Goal: Use online tool/utility: Utilize a website feature to perform a specific function

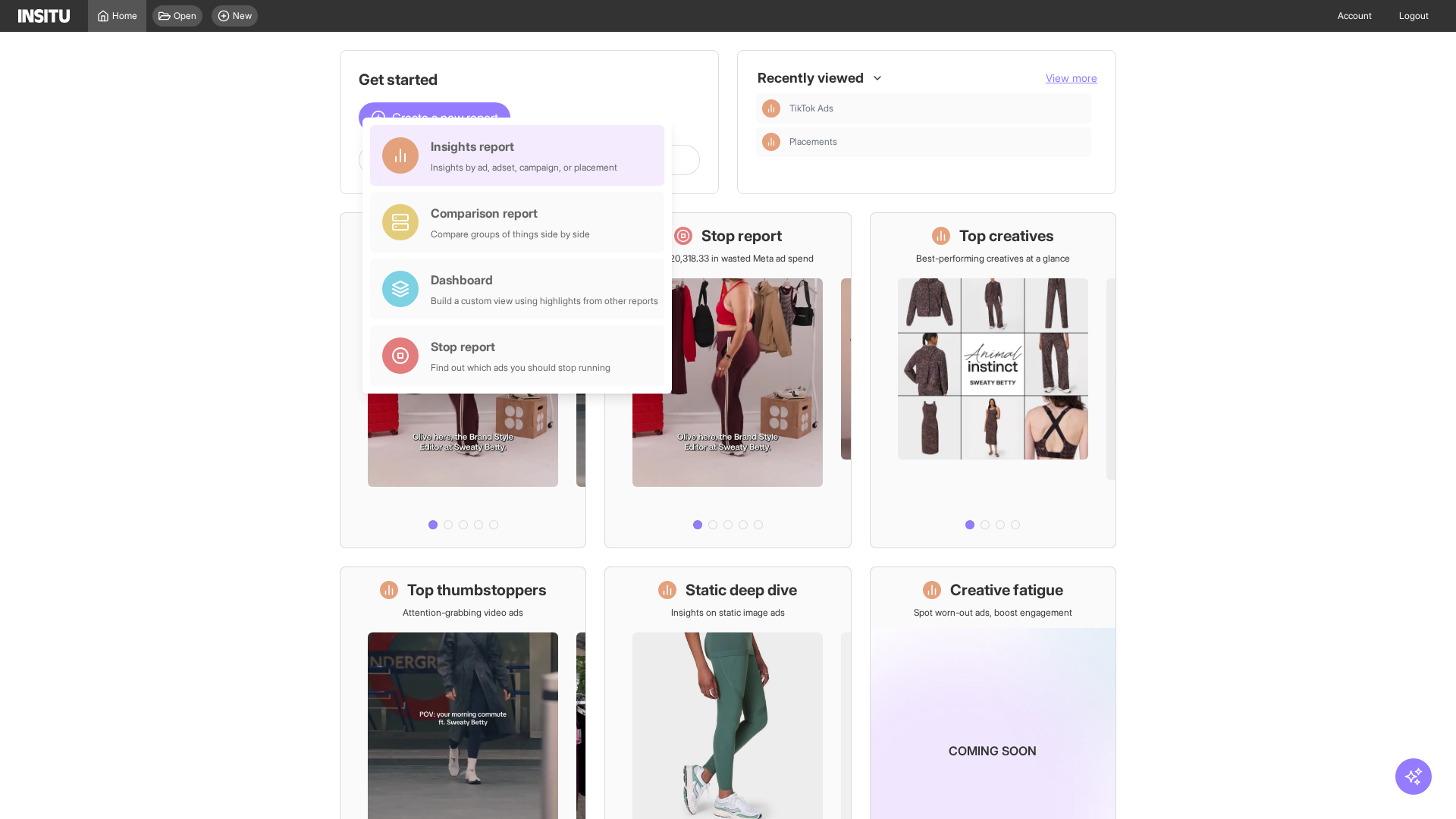
click at [521, 156] on div "Insights report Insights by ad, adset, campaign, or placement" at bounding box center [523, 156] width 186 height 36
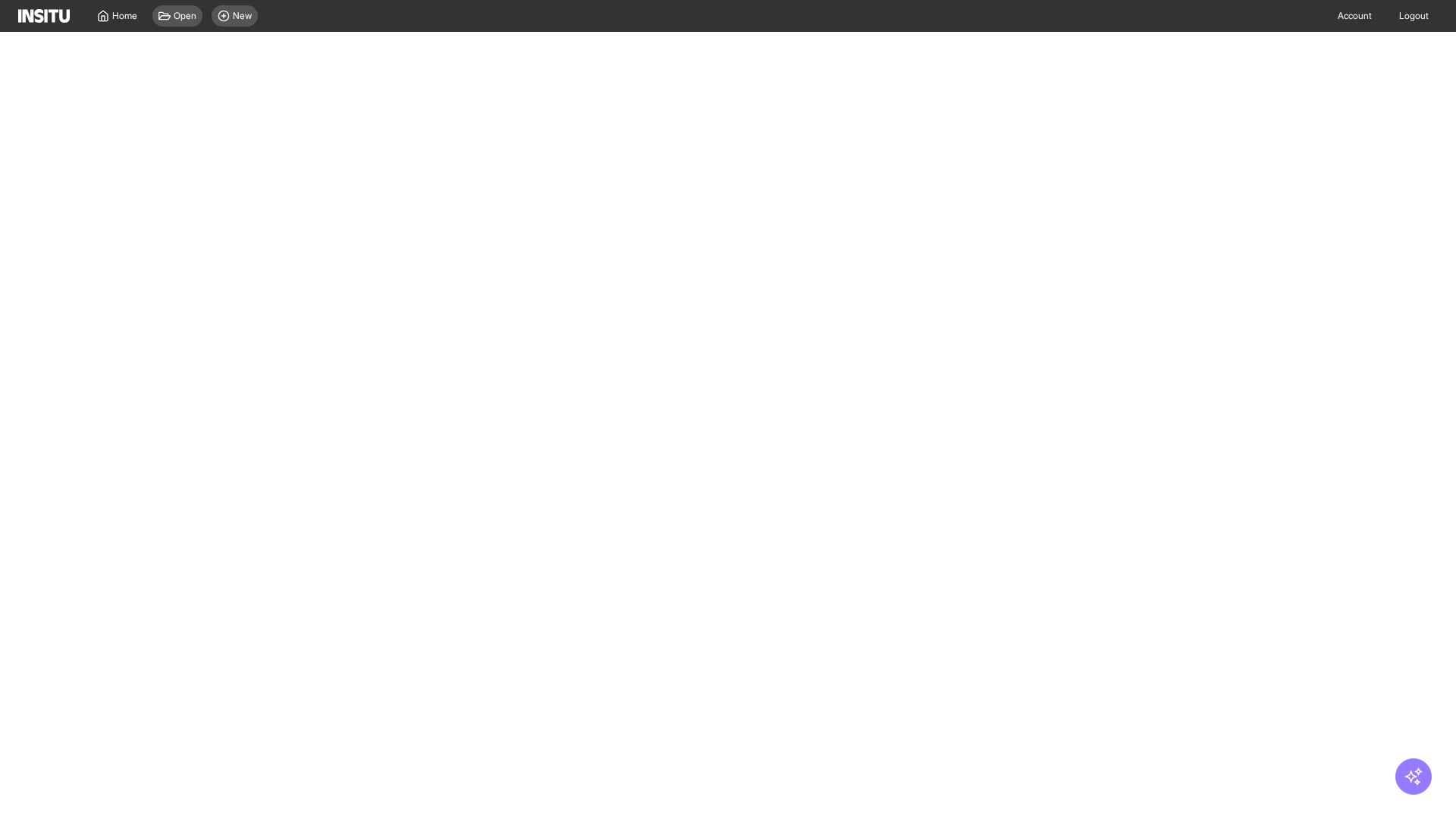
select select "**"
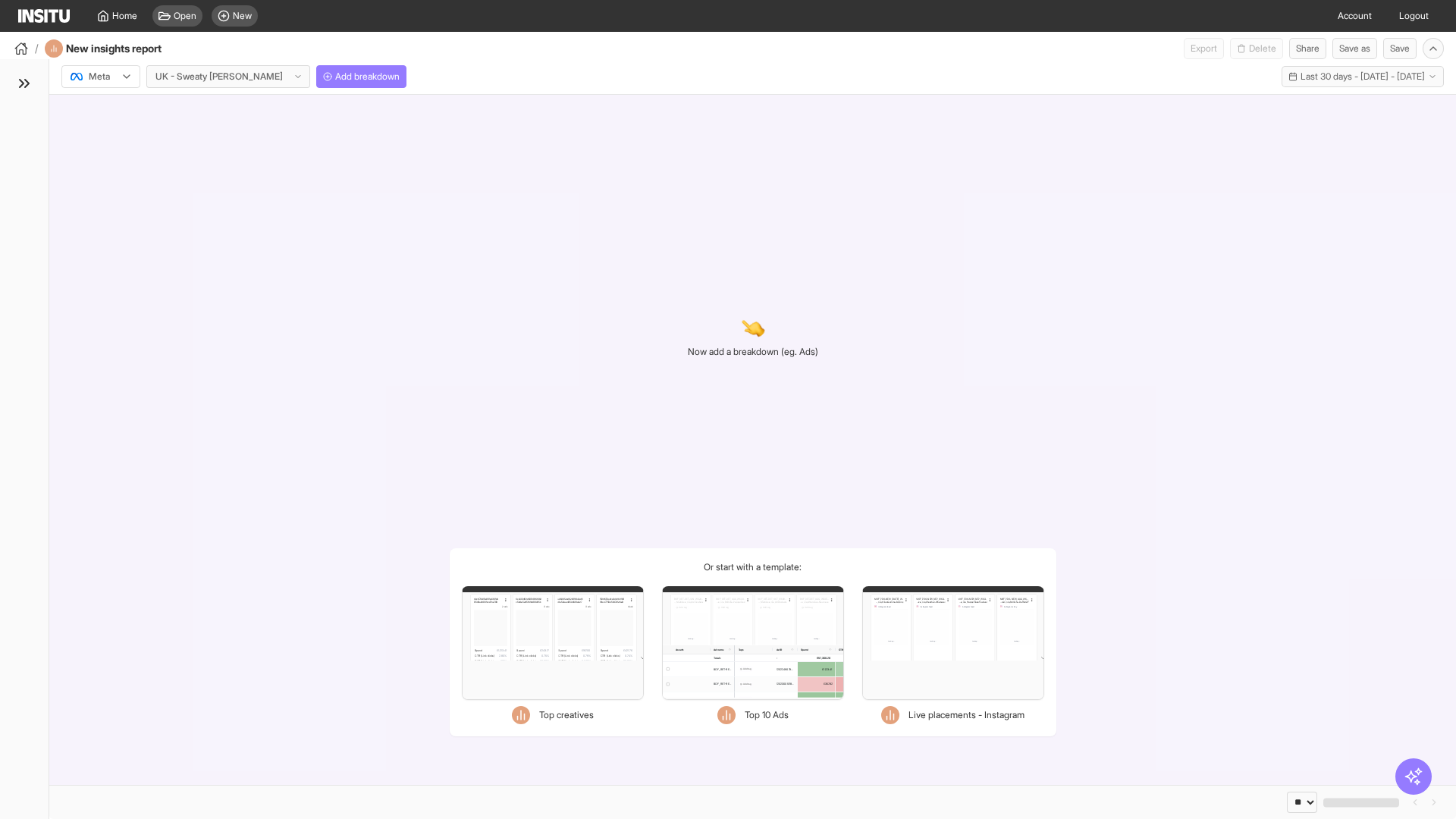
click at [101, 76] on div at bounding box center [90, 76] width 42 height 15
click at [335, 76] on span "Add breakdown" at bounding box center [368, 76] width 65 height 12
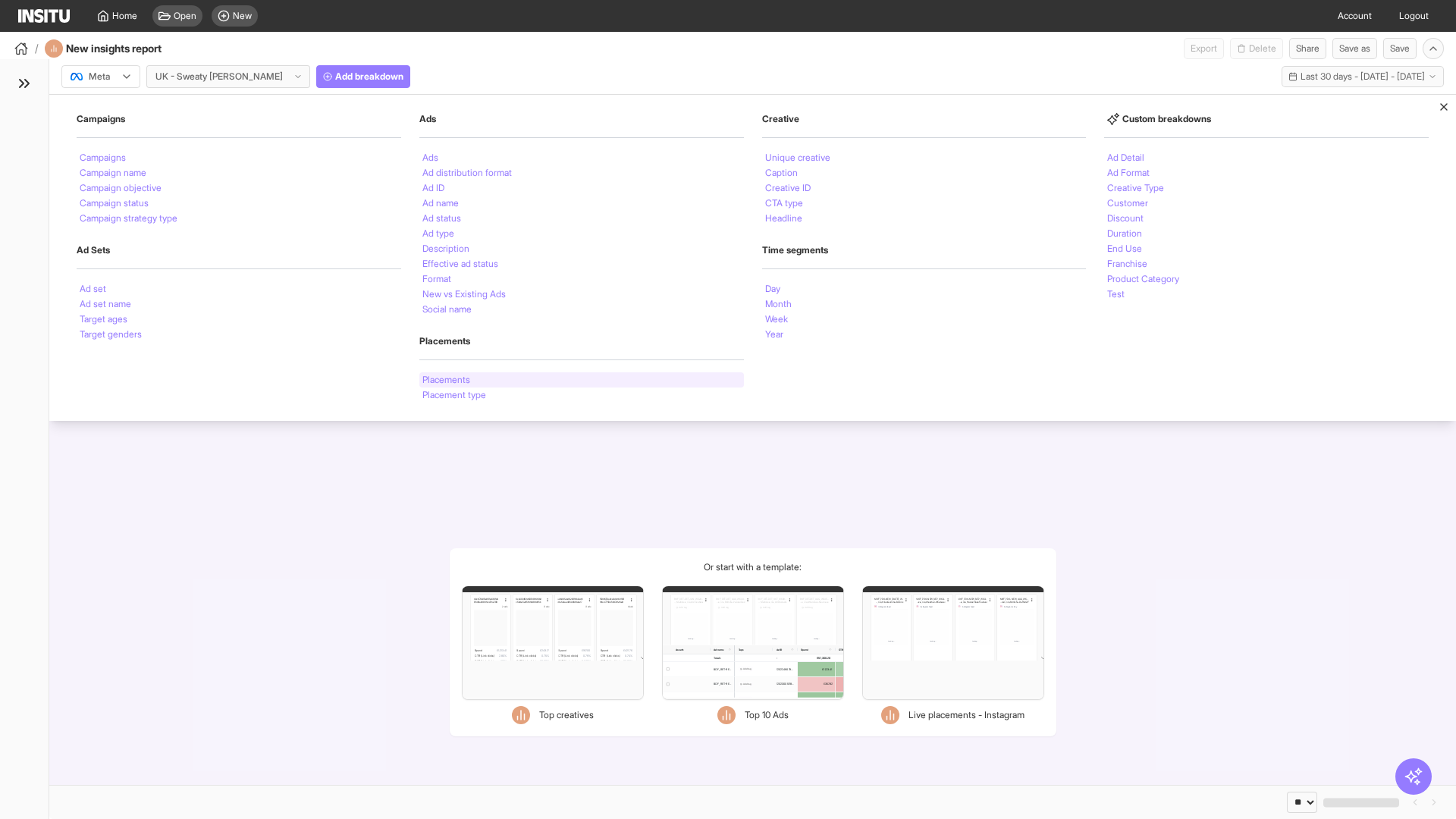
click at [448, 380] on li "Placements" at bounding box center [447, 380] width 48 height 10
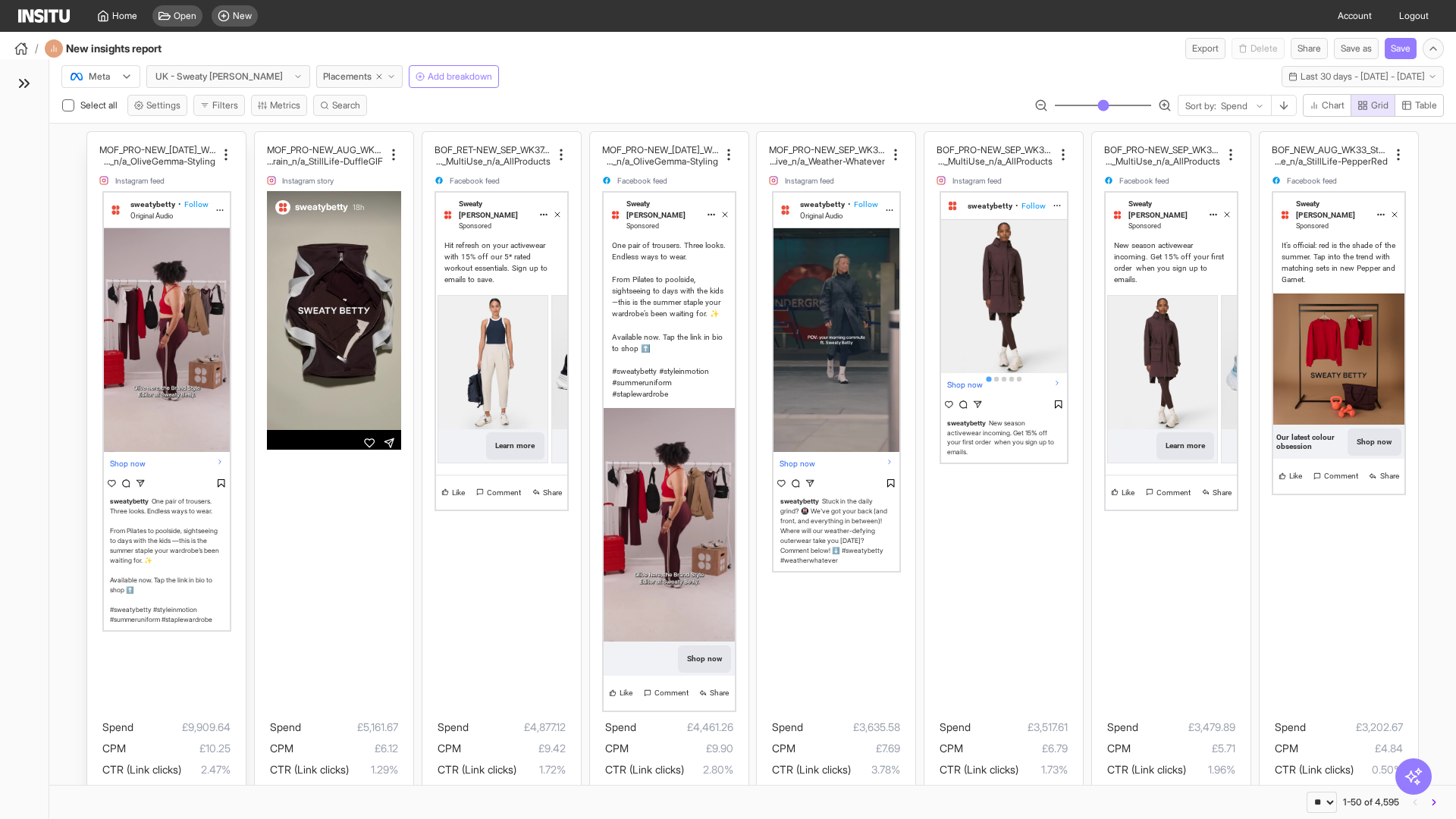
click at [95, 138] on div "MOF_PRO-NEW_[DATE]_WK31_Video_20sUnder_FullPrice_Mult iCat_Explorer_GangGang_Li…" at bounding box center [166, 499] width 158 height 735
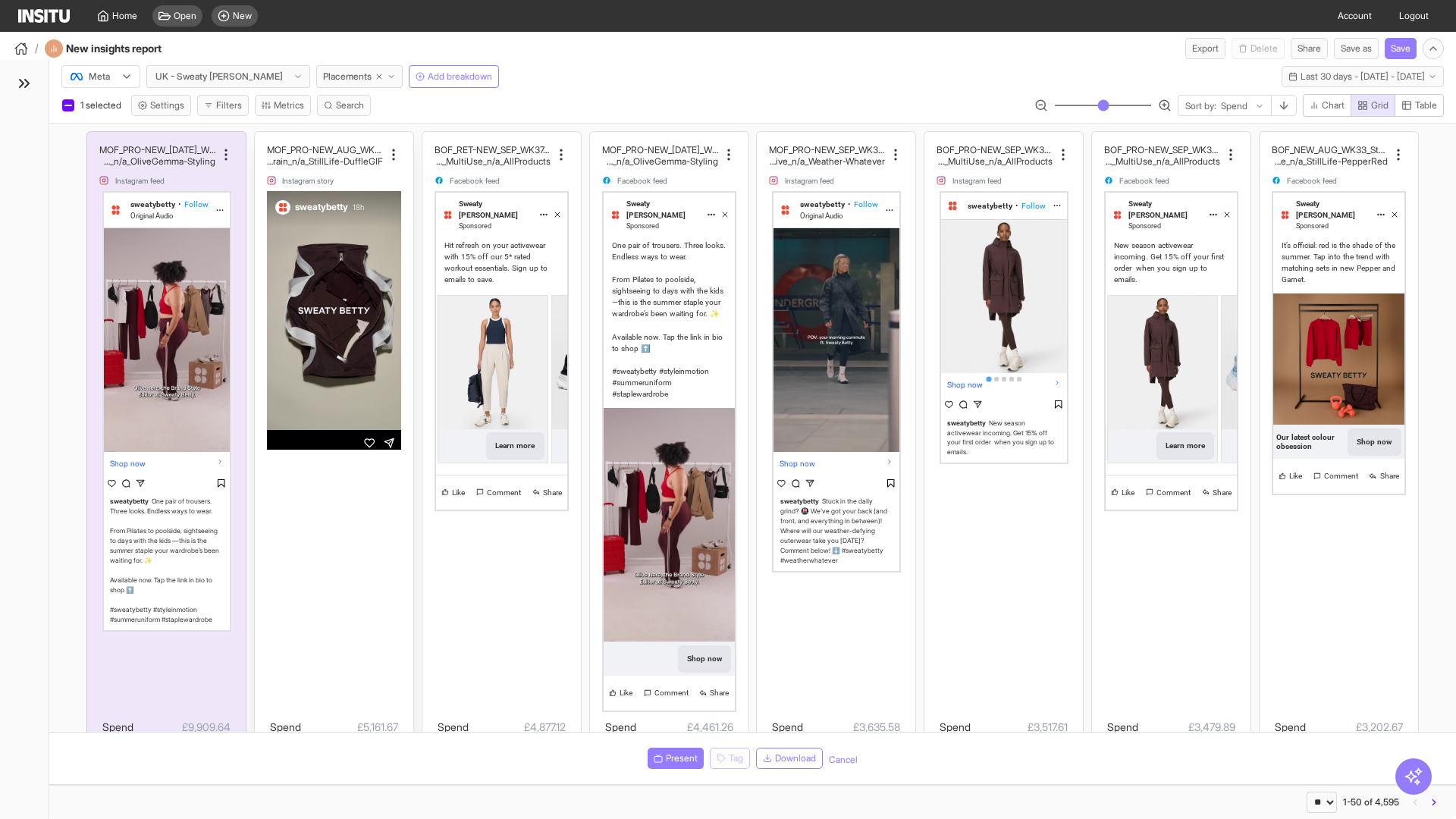
click at [262, 138] on div "MOF_PRO-NEW_AUG_WK33_Video_10sUnder_FullPrice_MultiC at_MultiFran_Secondary_Tra…" at bounding box center [334, 499] width 158 height 735
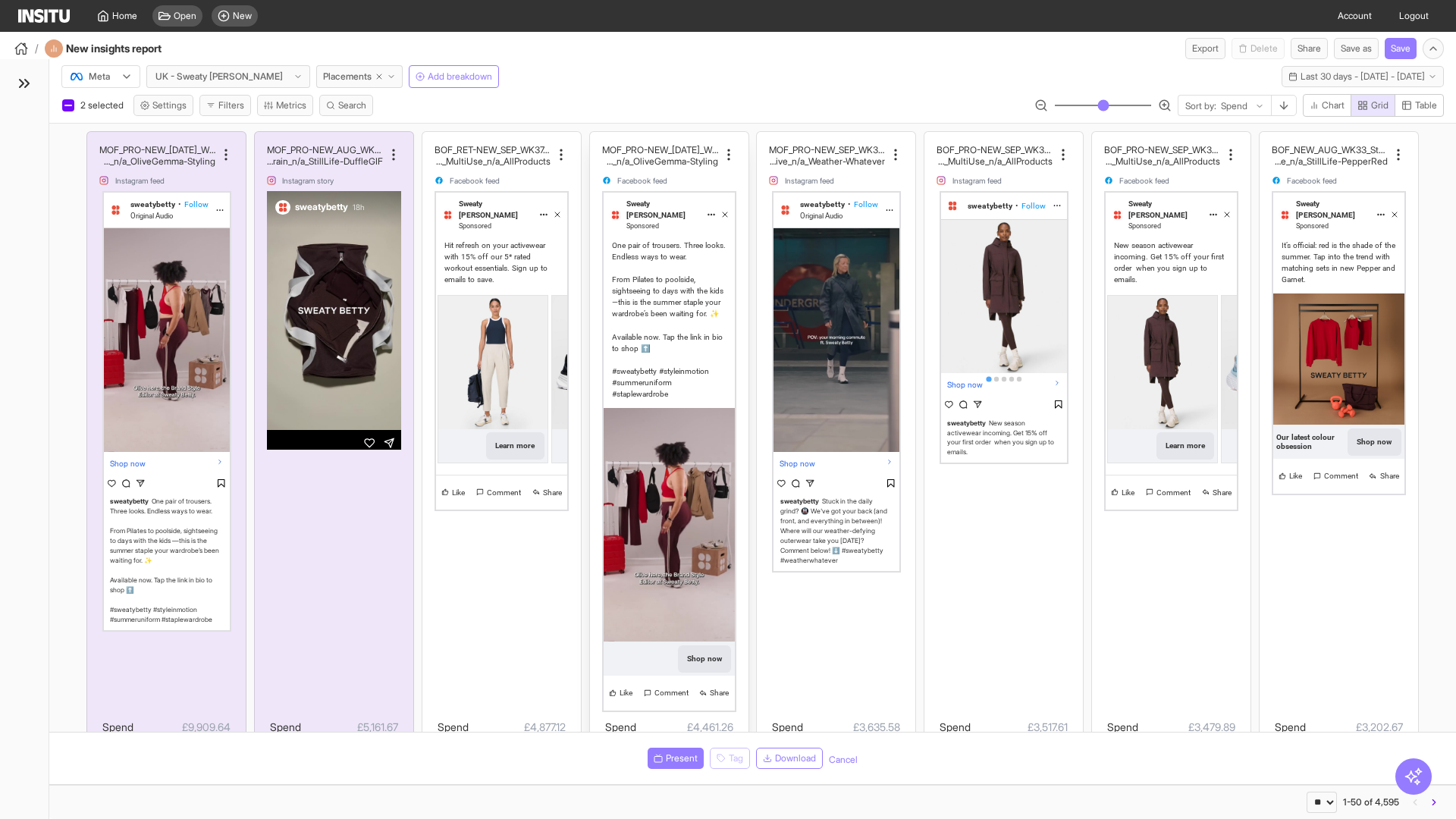
click at [597, 138] on div "MOF_PRO-NEW_[DATE]_WK31_Video_20sUnder_FullPrice_Mult iCat_Explorer_GangGang_Li…" at bounding box center [669, 499] width 158 height 735
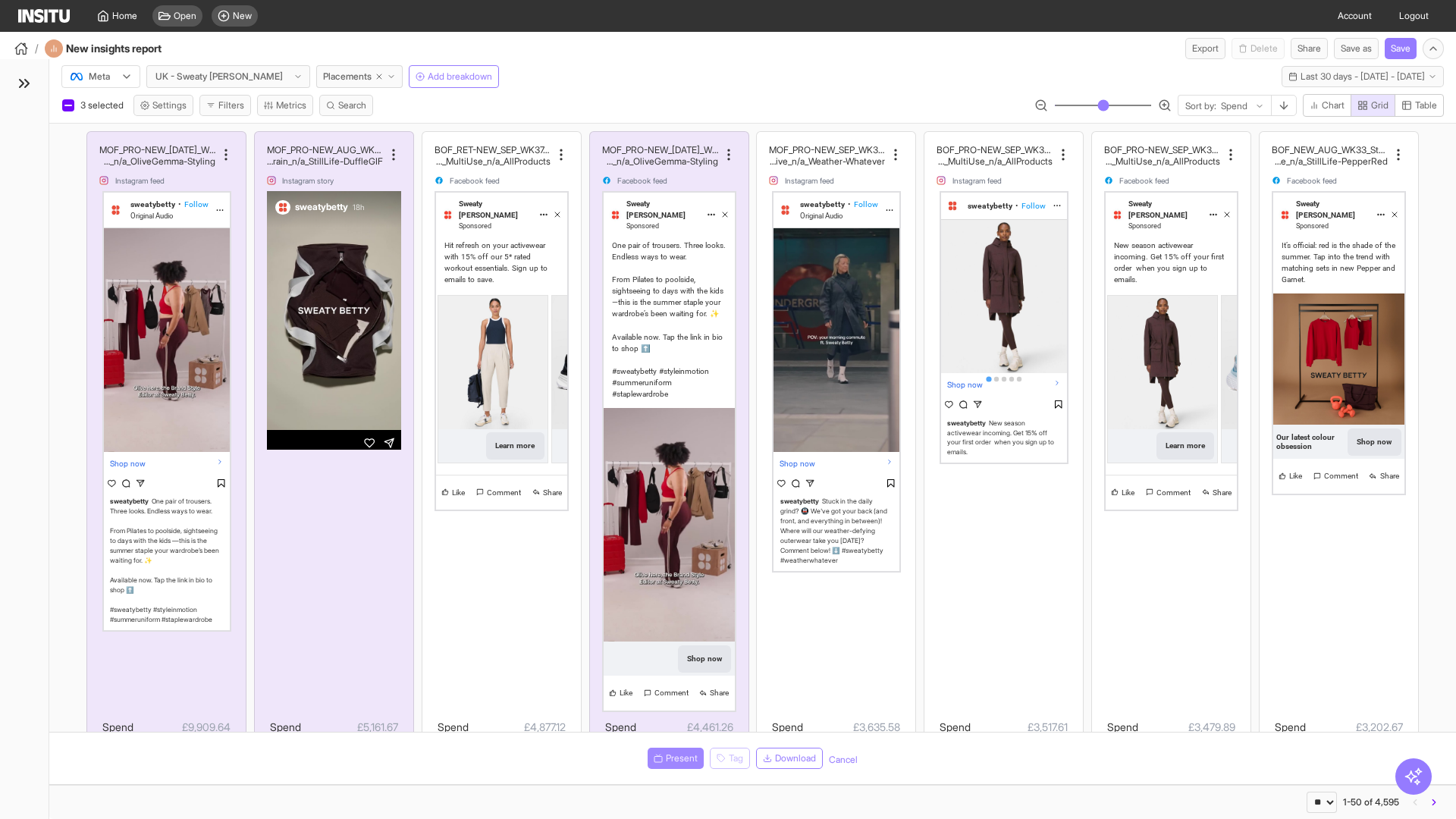
click at [673, 758] on span "Present" at bounding box center [682, 758] width 32 height 12
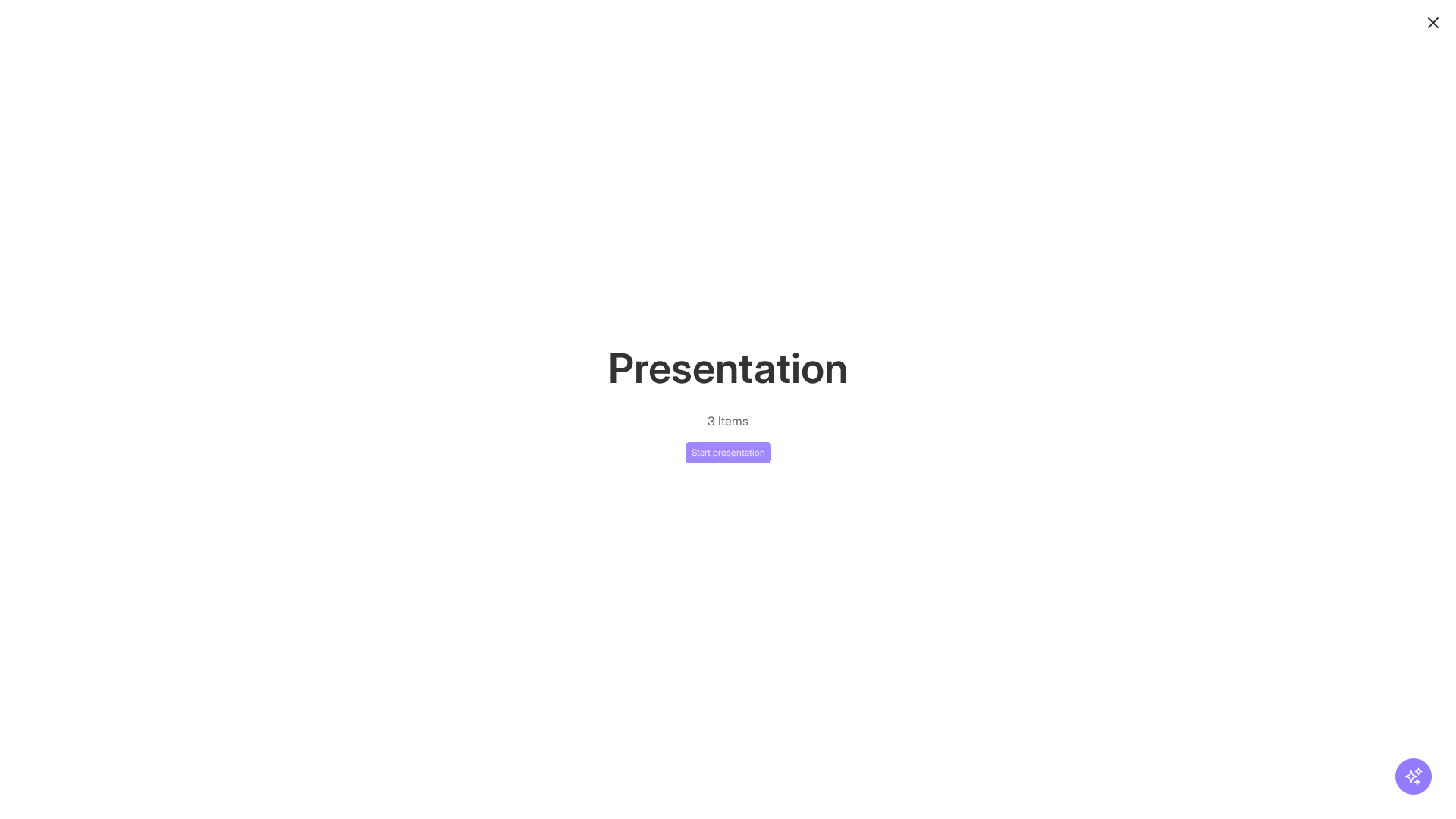
click at [728, 452] on button "Start presentation" at bounding box center [728, 452] width 86 height 21
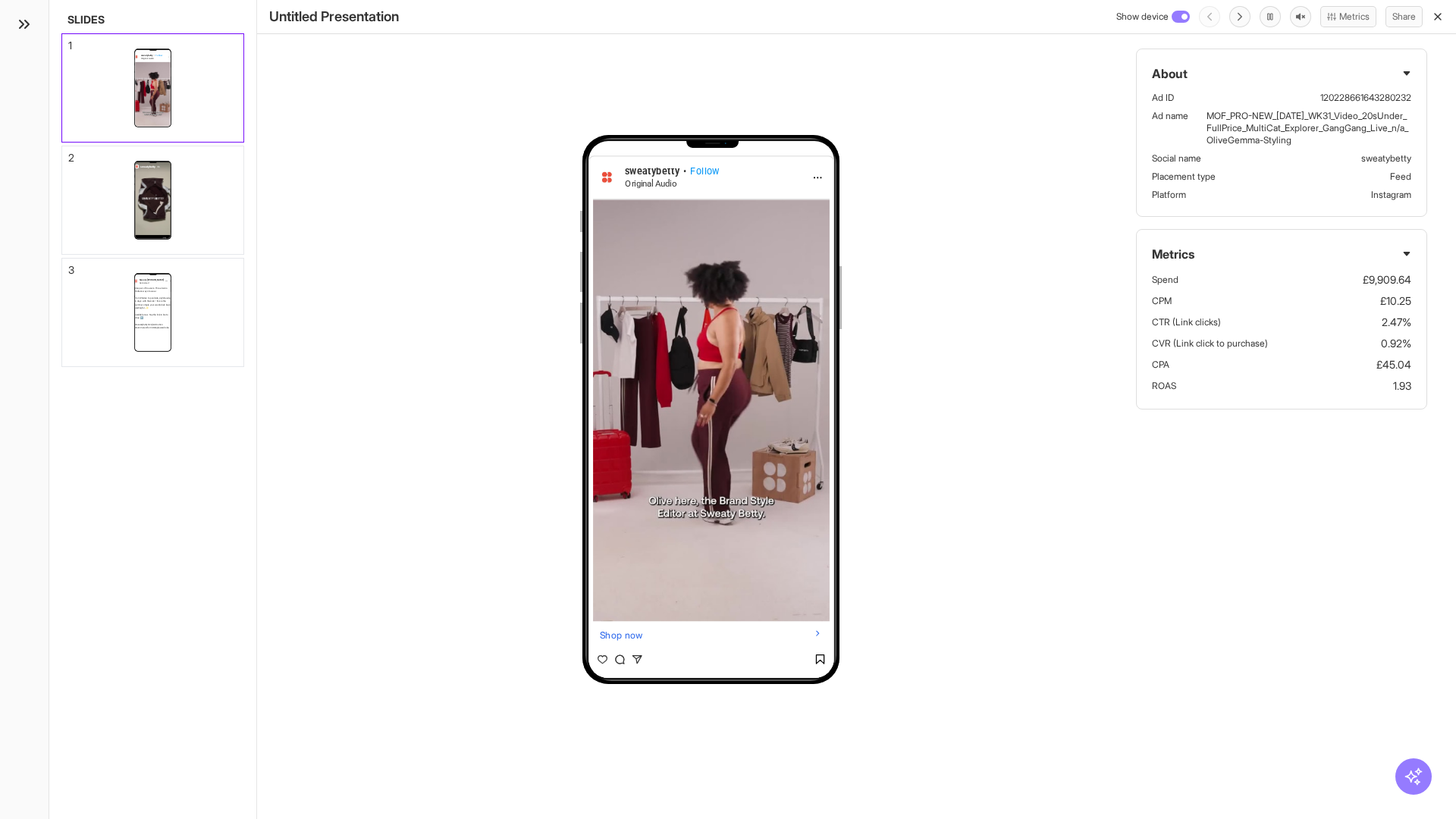
click at [69, 41] on div "1" at bounding box center [71, 45] width 4 height 10
click at [69, 153] on div "2" at bounding box center [72, 158] width 6 height 10
